Goal: Navigation & Orientation: Find specific page/section

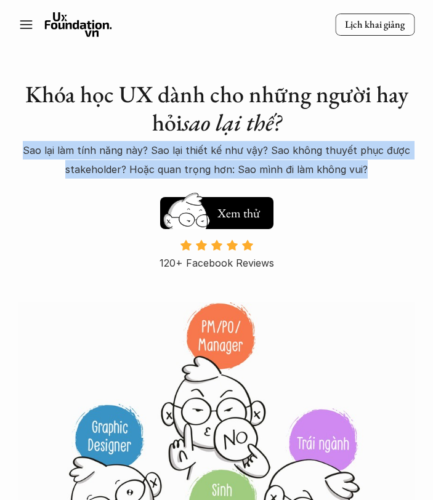
drag, startPoint x: 24, startPoint y: 148, endPoint x: 370, endPoint y: 163, distance: 346.6
click at [370, 163] on p "Sao lại làm tính năng này? Sao lại thiết kế như vậy? Sao không thuyết phục được…" at bounding box center [216, 160] width 396 height 38
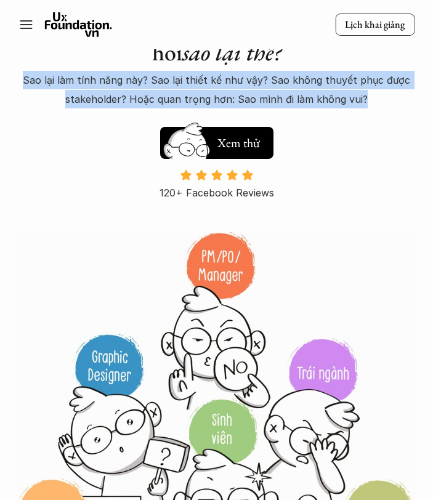
scroll to position [71, 0]
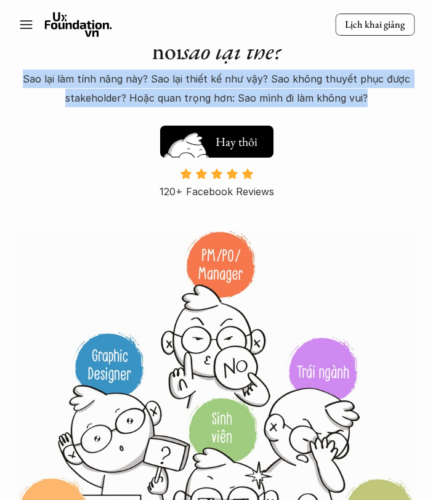
click at [221, 148] on h5 "Xem thử" at bounding box center [239, 144] width 46 height 17
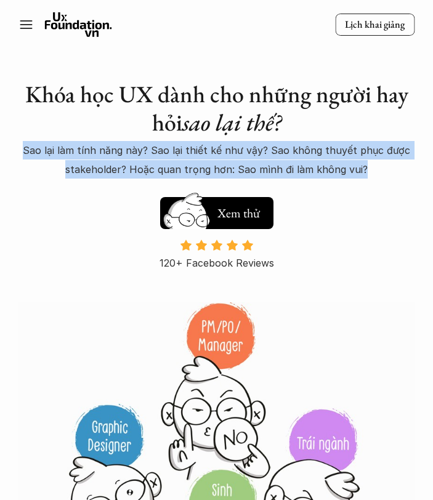
click at [91, 26] on icon at bounding box center [78, 24] width 68 height 25
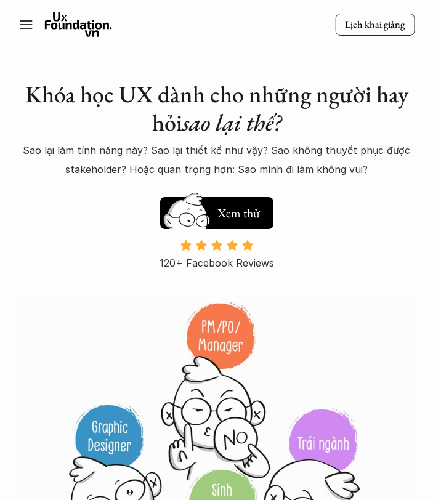
click at [23, 23] on icon at bounding box center [25, 24] width 15 height 15
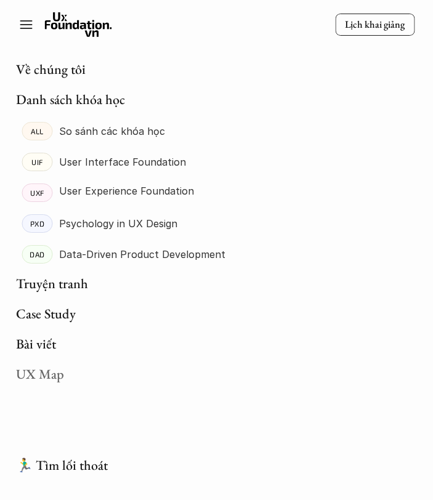
click at [47, 371] on link "UX Map" at bounding box center [39, 374] width 48 height 18
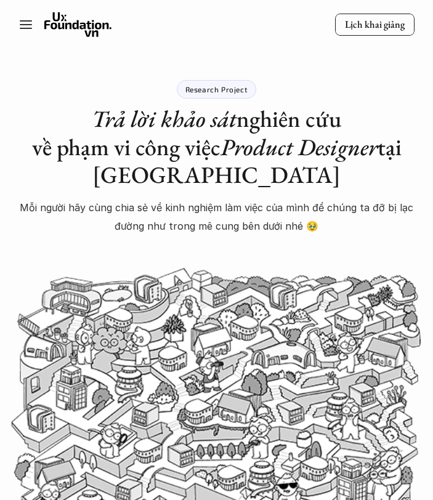
click at [23, 25] on line at bounding box center [25, 25] width 11 height 0
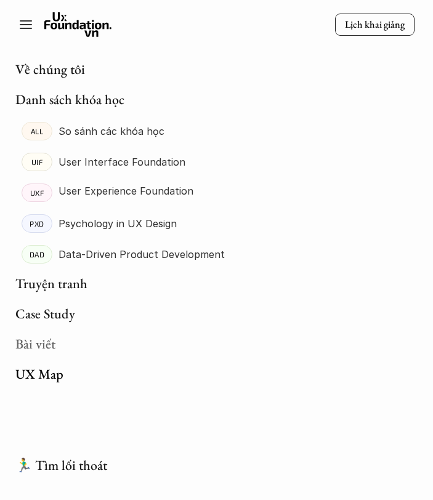
click at [22, 339] on link "Bài viết" at bounding box center [35, 344] width 40 height 18
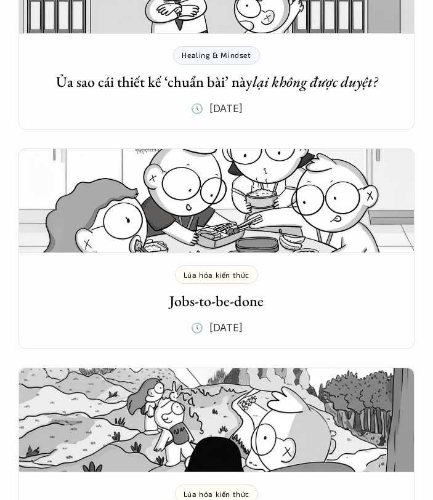
scroll to position [767, 0]
